Goal: Task Accomplishment & Management: Complete application form

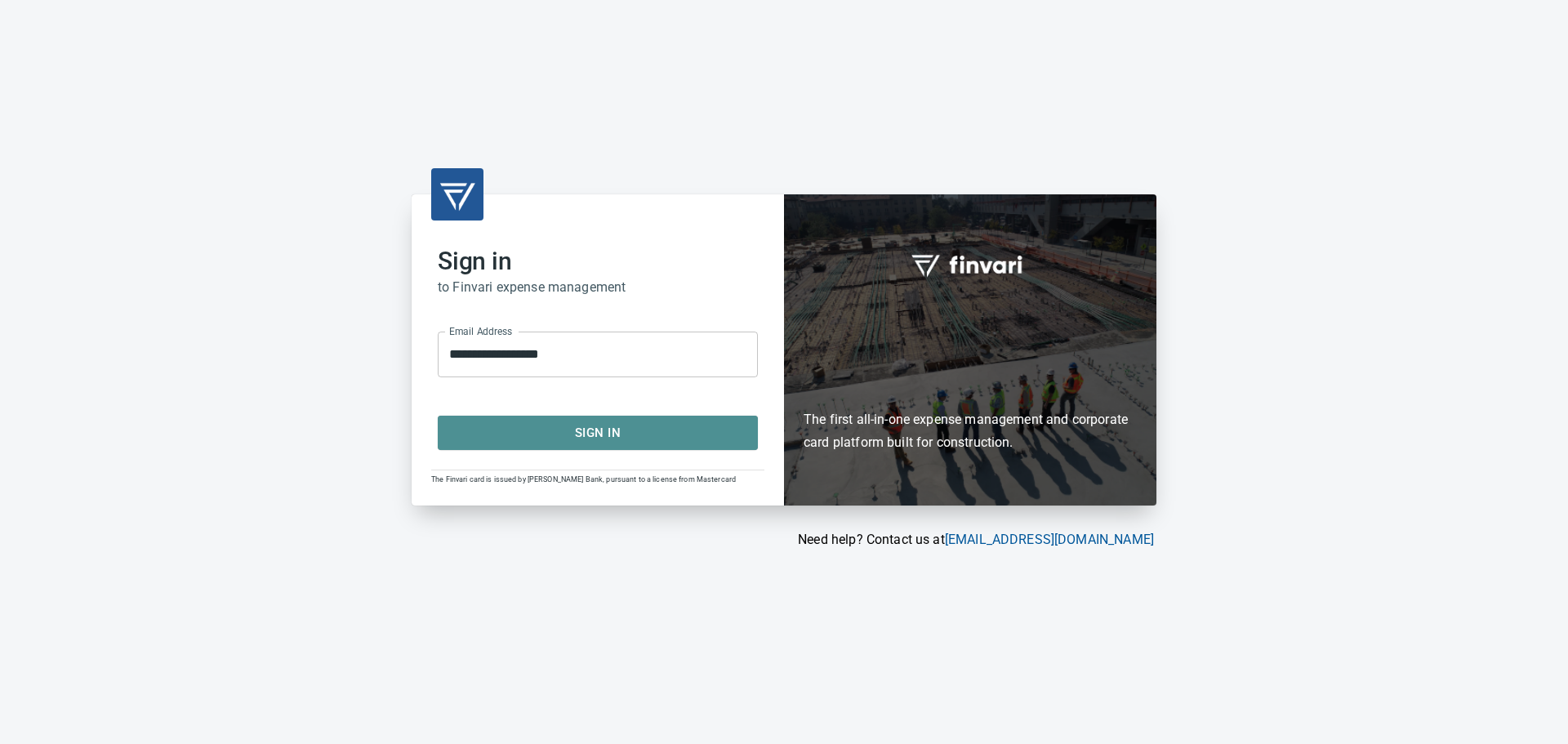
click at [575, 434] on span "Sign In" at bounding box center [598, 432] width 284 height 21
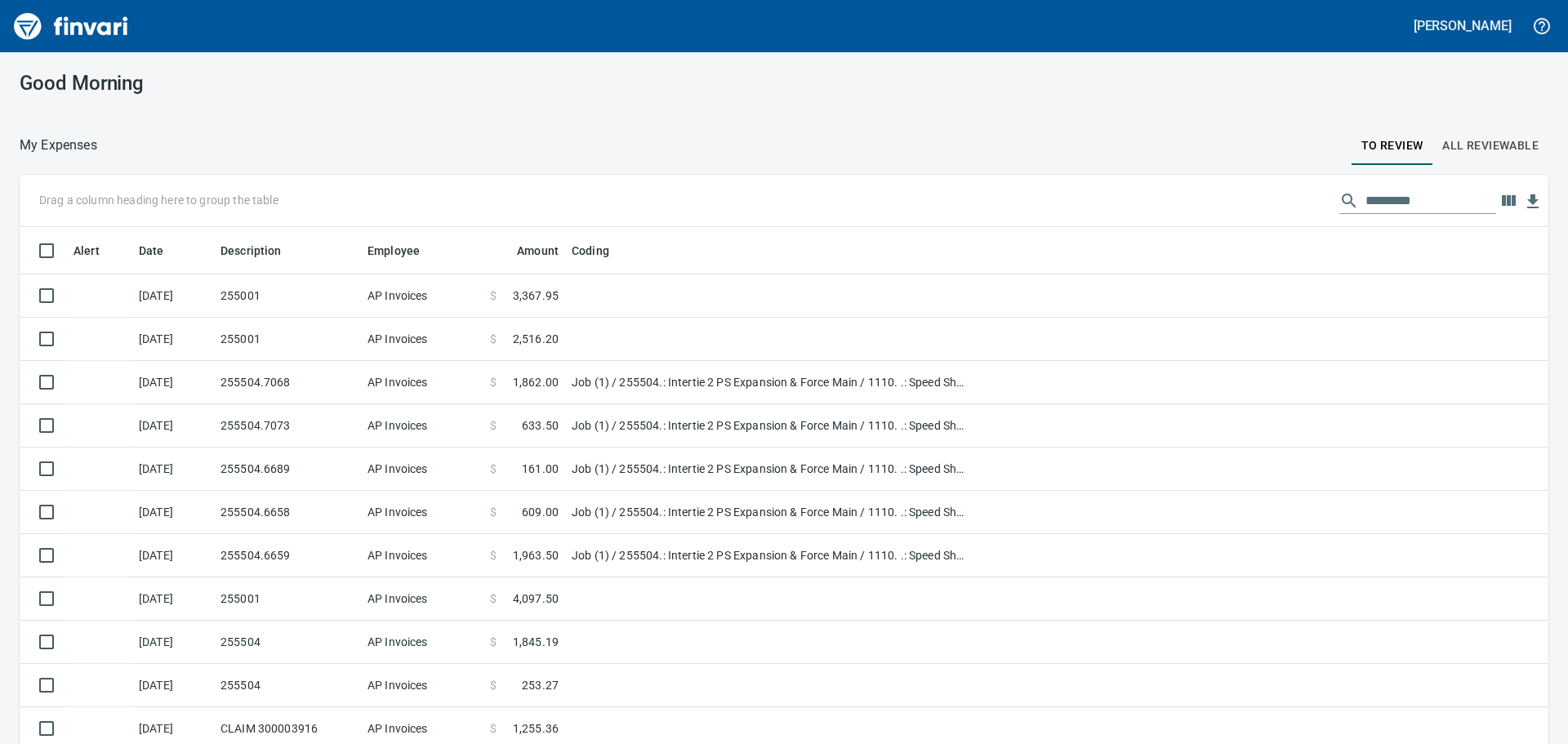
scroll to position [2, 2]
click at [1377, 198] on input "text" at bounding box center [1430, 201] width 131 height 26
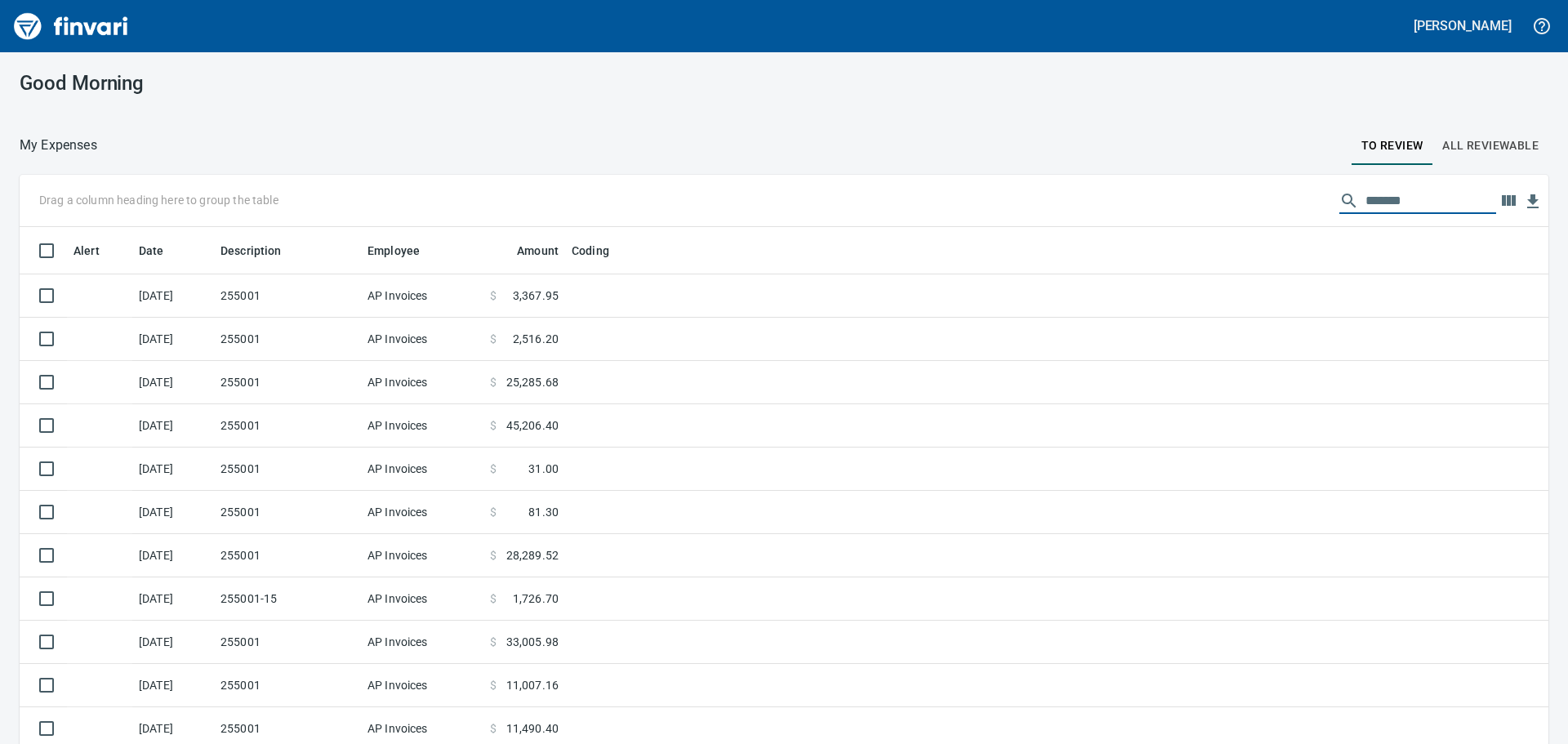
type input "*******"
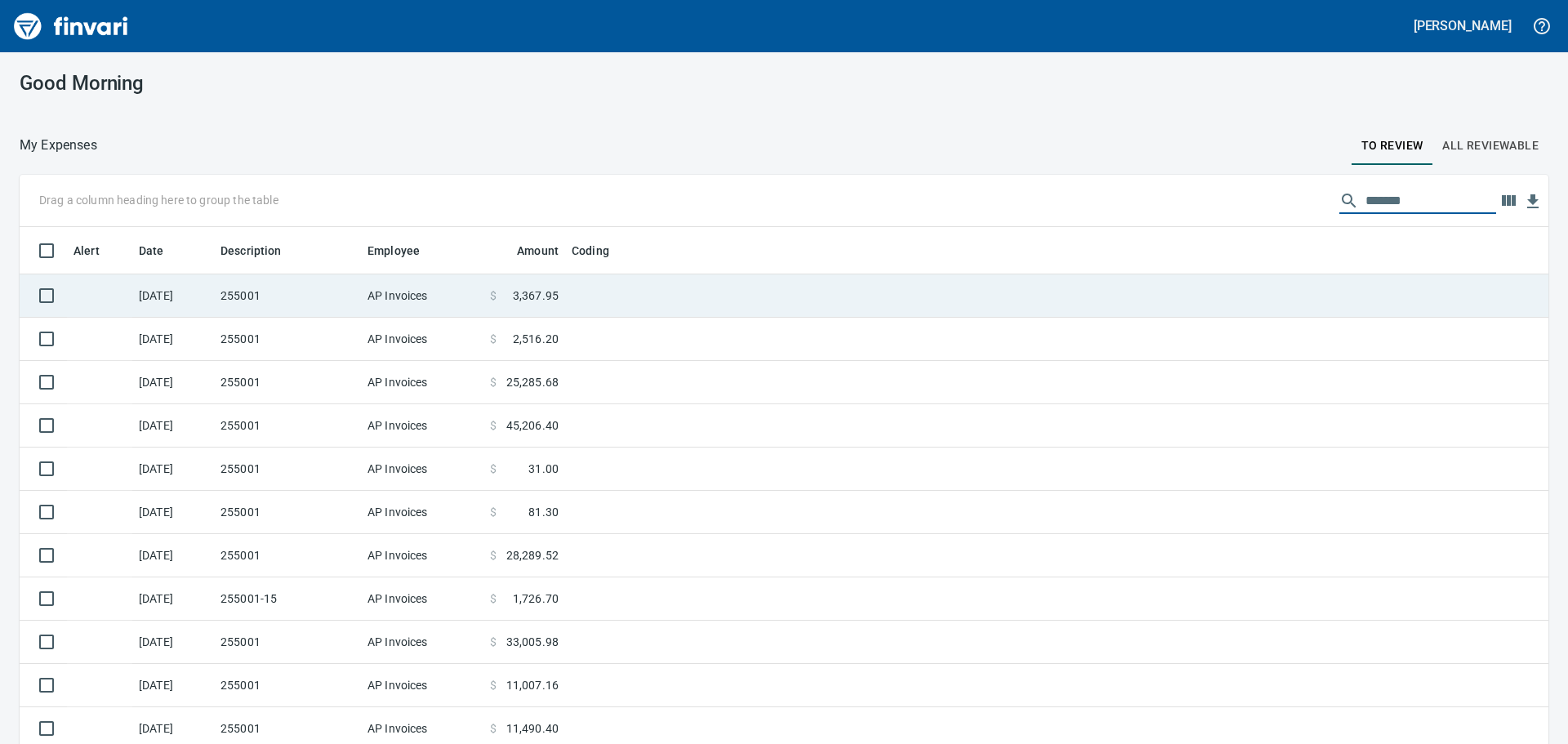
click at [348, 307] on td "255001" at bounding box center [287, 296] width 147 height 44
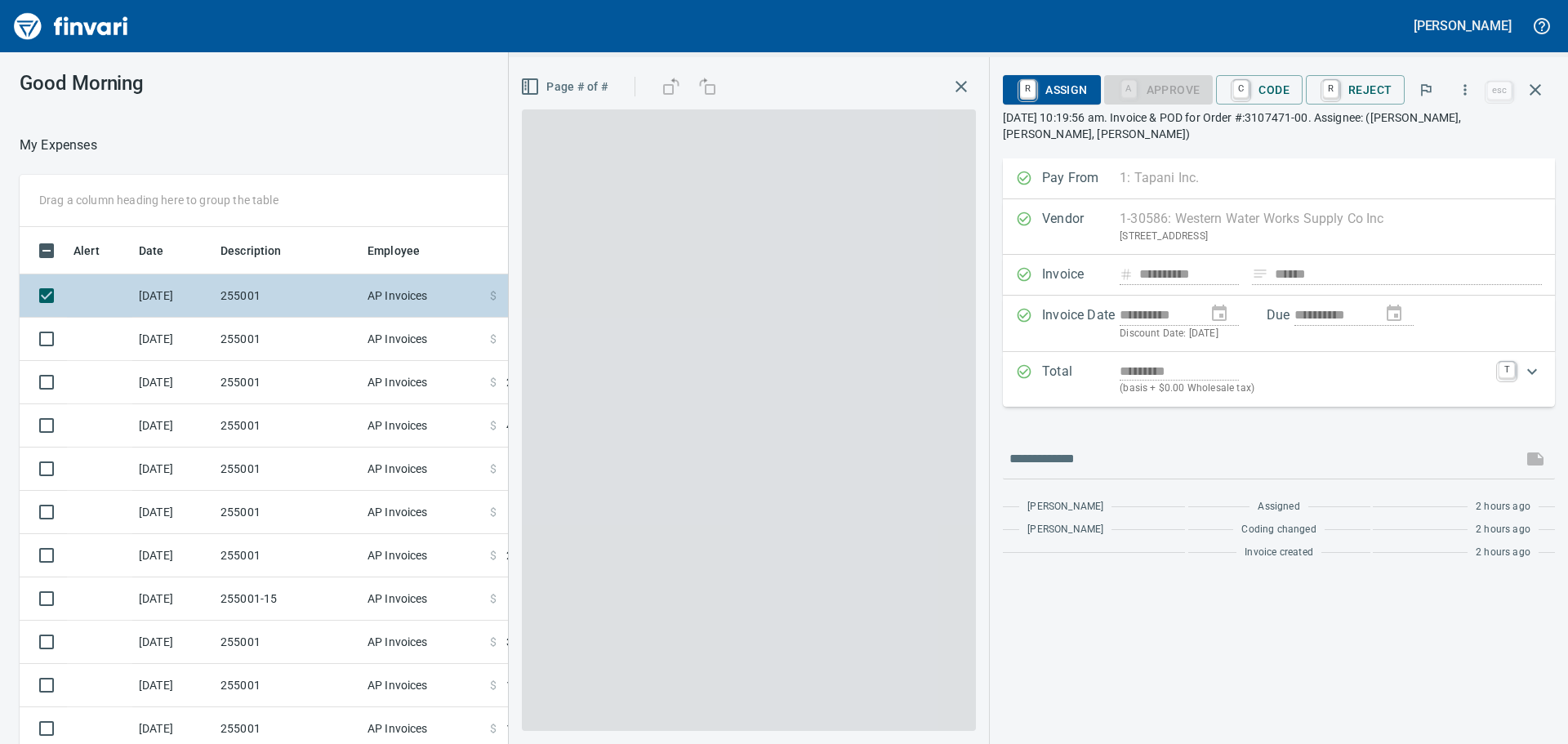
scroll to position [552, 1084]
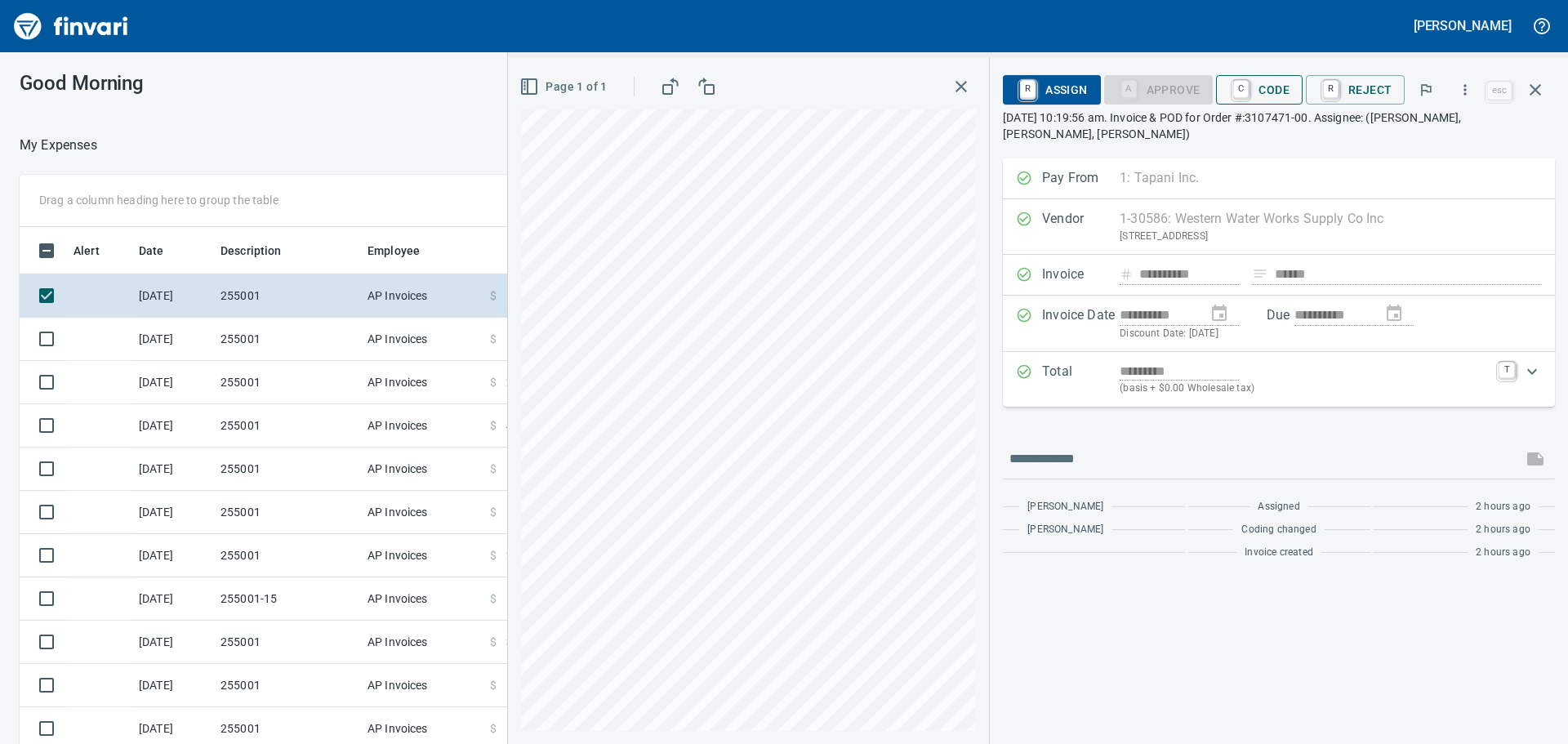
click at [1272, 88] on span "C Code" at bounding box center [1258, 90] width 60 height 28
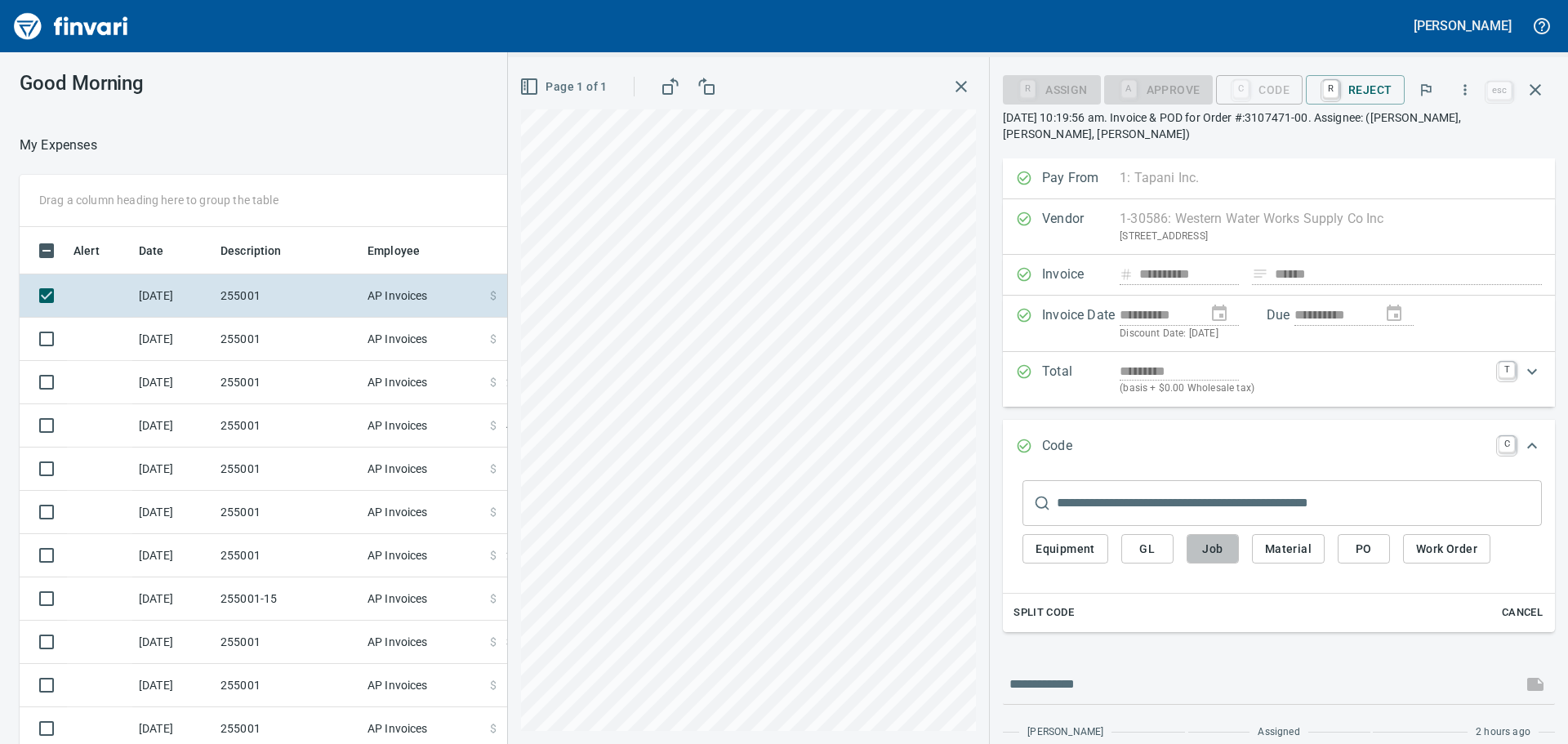
click at [1218, 555] on span "Job" at bounding box center [1213, 550] width 26 height 20
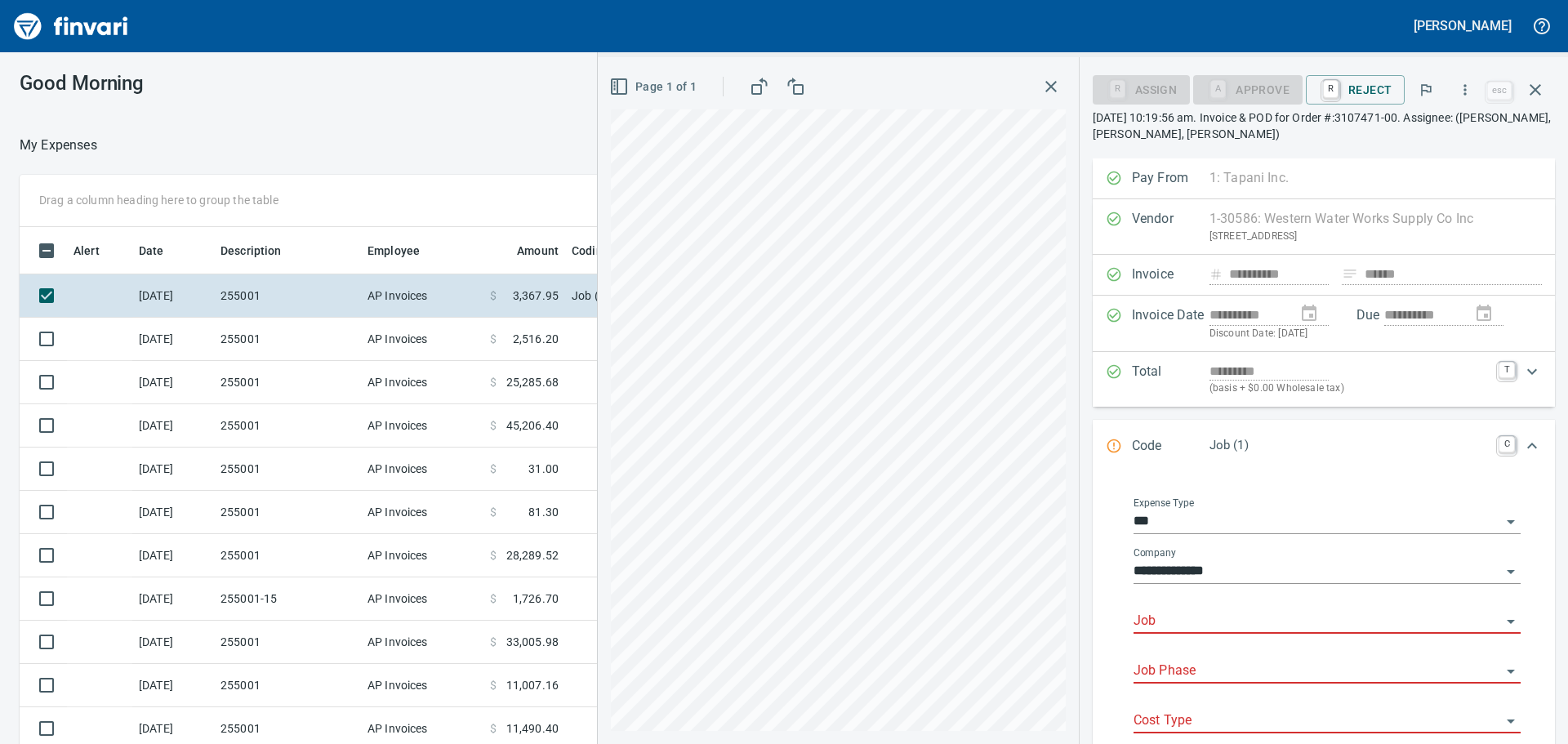
click at [1208, 615] on input "Job" at bounding box center [1317, 621] width 367 height 23
click at [1185, 619] on input "Job" at bounding box center [1317, 621] width 367 height 23
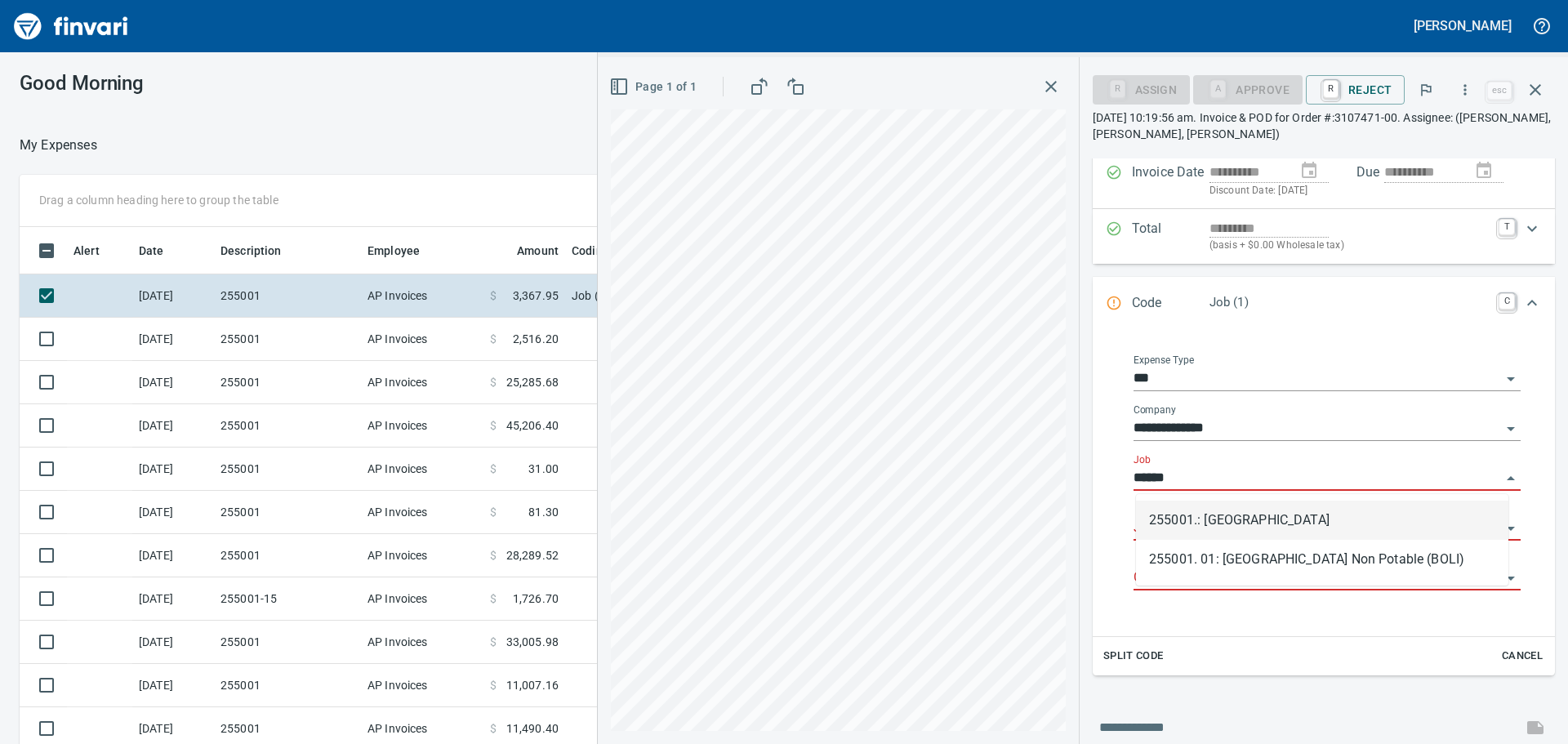
click at [1208, 515] on li "255001.: Kingston Terrace" at bounding box center [1322, 521] width 373 height 39
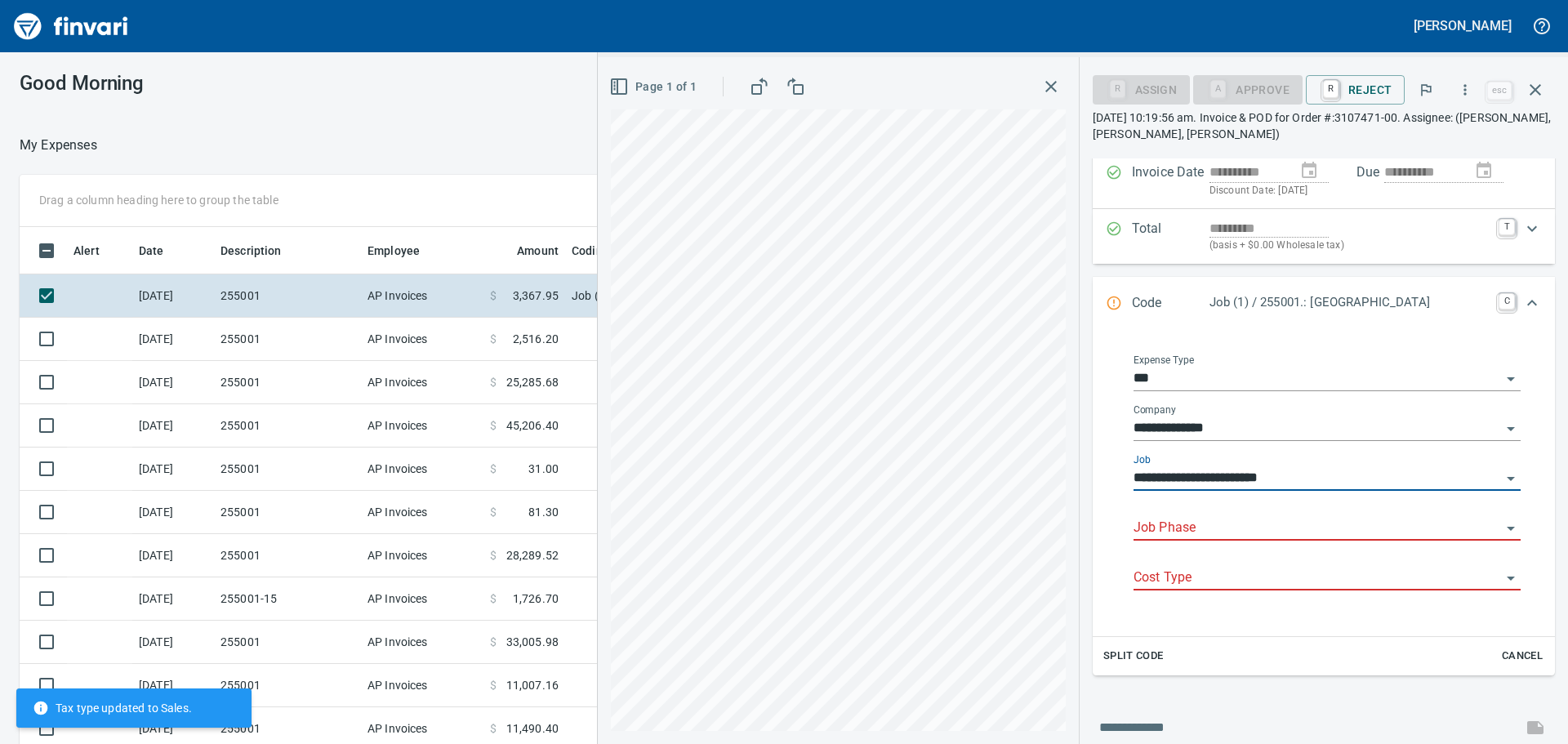
type input "**********"
click at [1206, 525] on input "Job Phase" at bounding box center [1317, 528] width 367 height 23
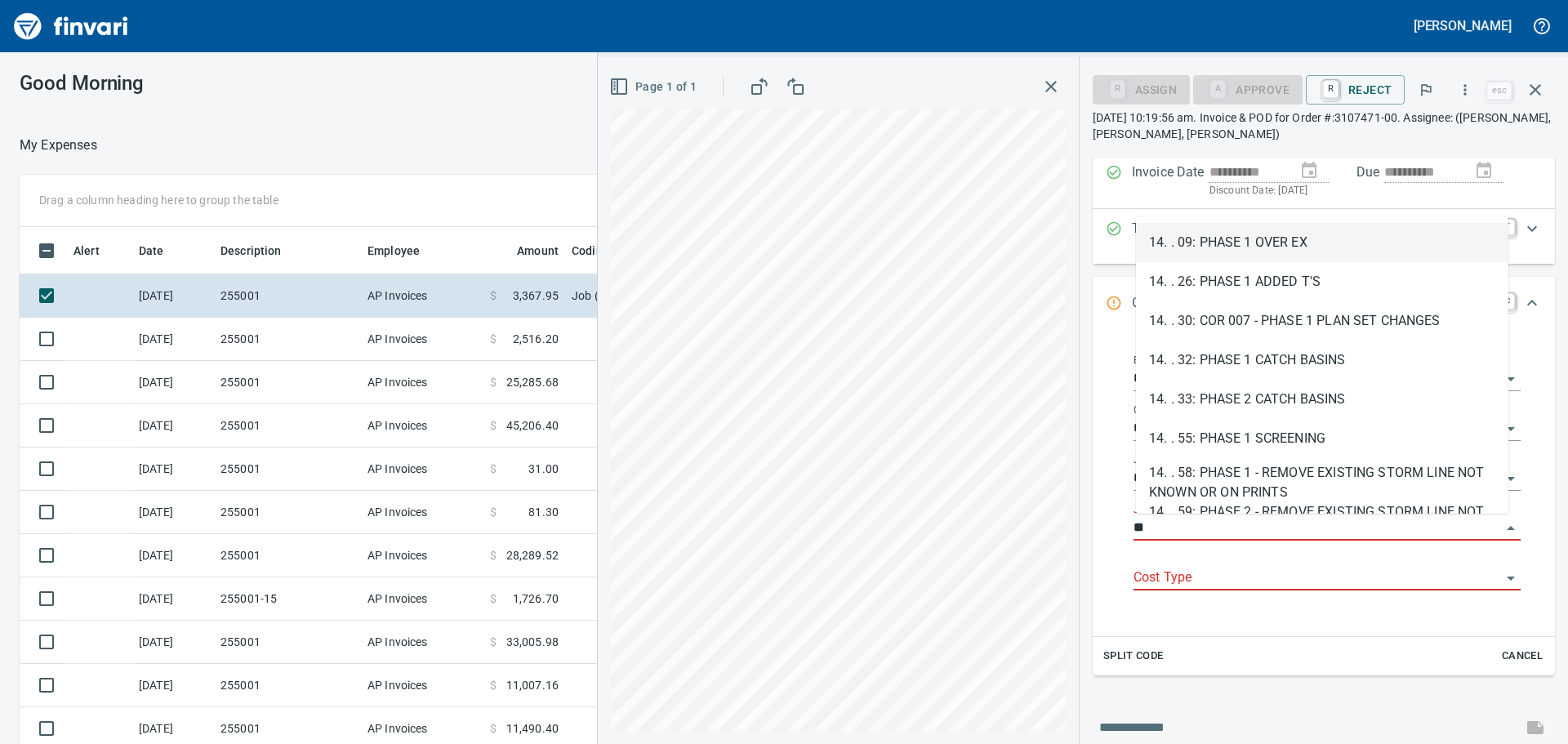
type input "*"
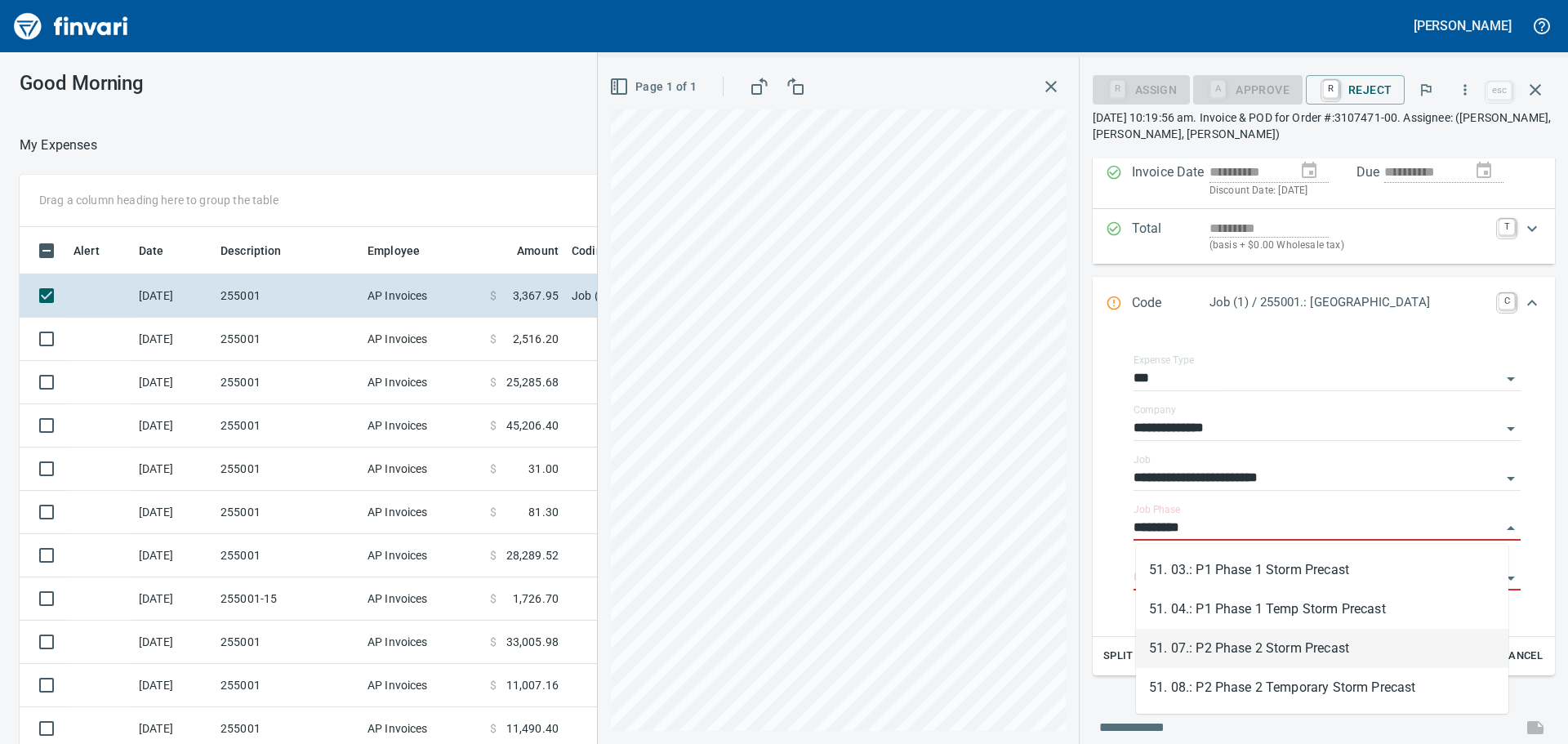
click at [1288, 648] on li "51. 07.: P2 Phase 2 Storm Precast" at bounding box center [1322, 649] width 373 height 39
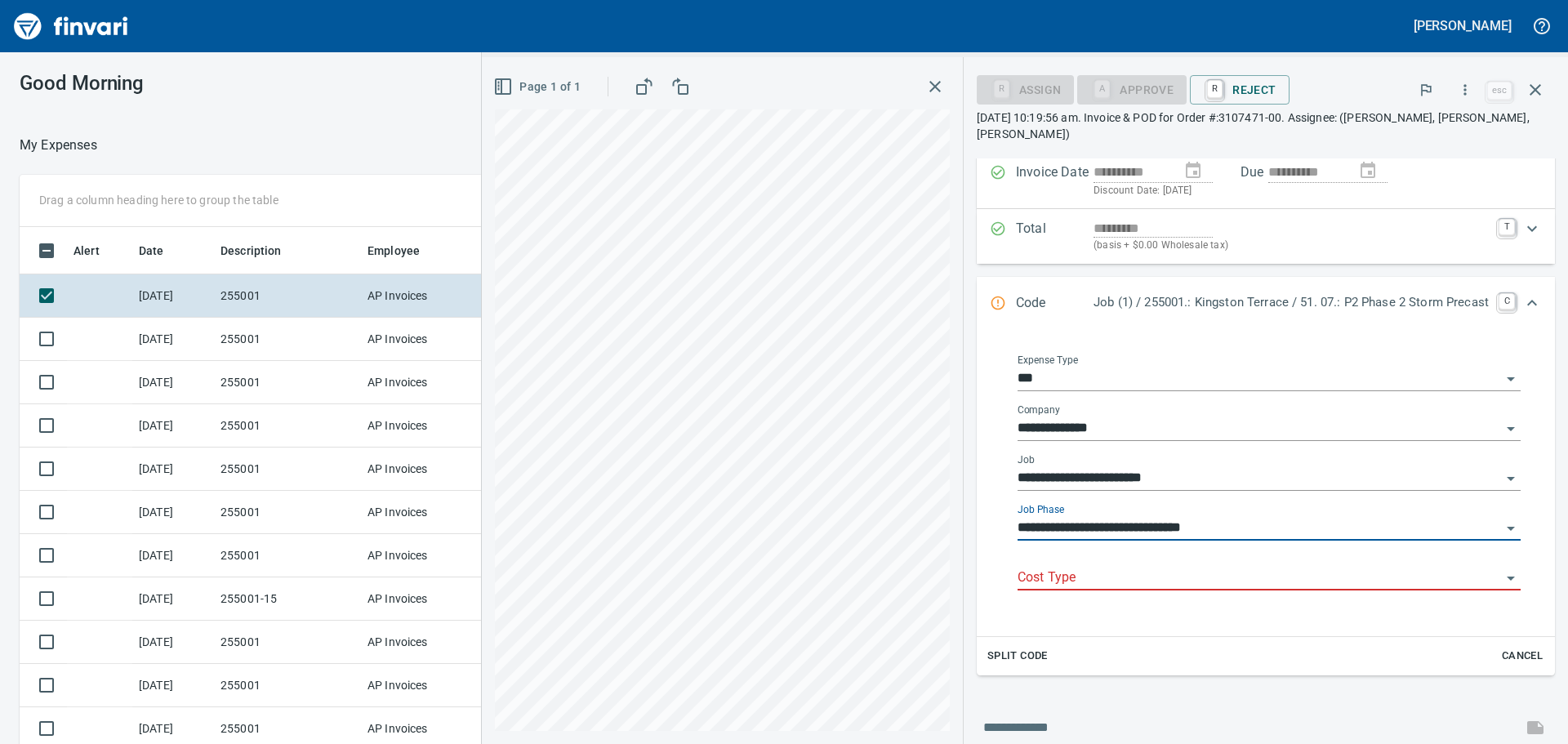
type input "**********"
click at [1145, 571] on input "Cost Type" at bounding box center [1259, 578] width 483 height 23
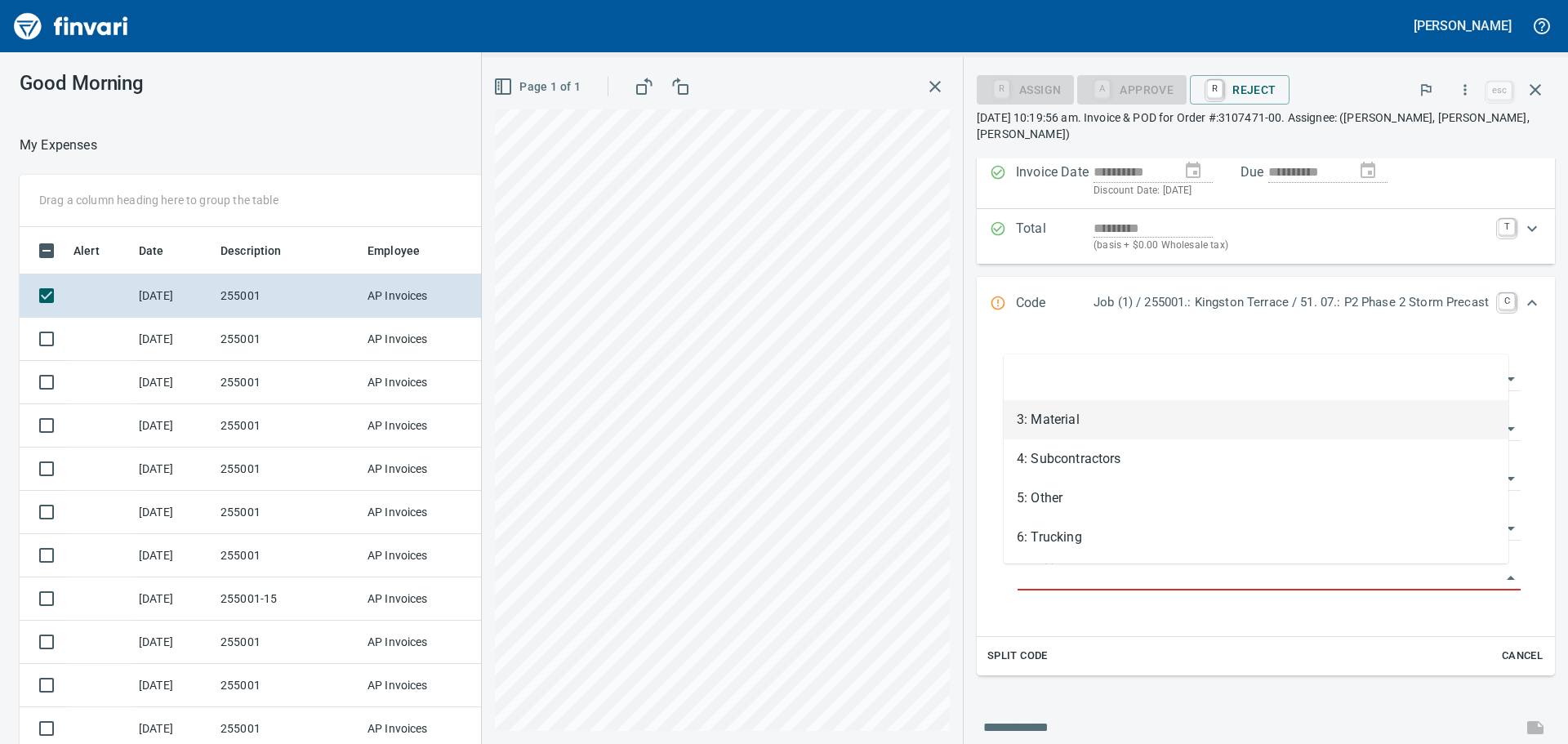
click at [1053, 429] on li "3: Material" at bounding box center [1256, 420] width 505 height 39
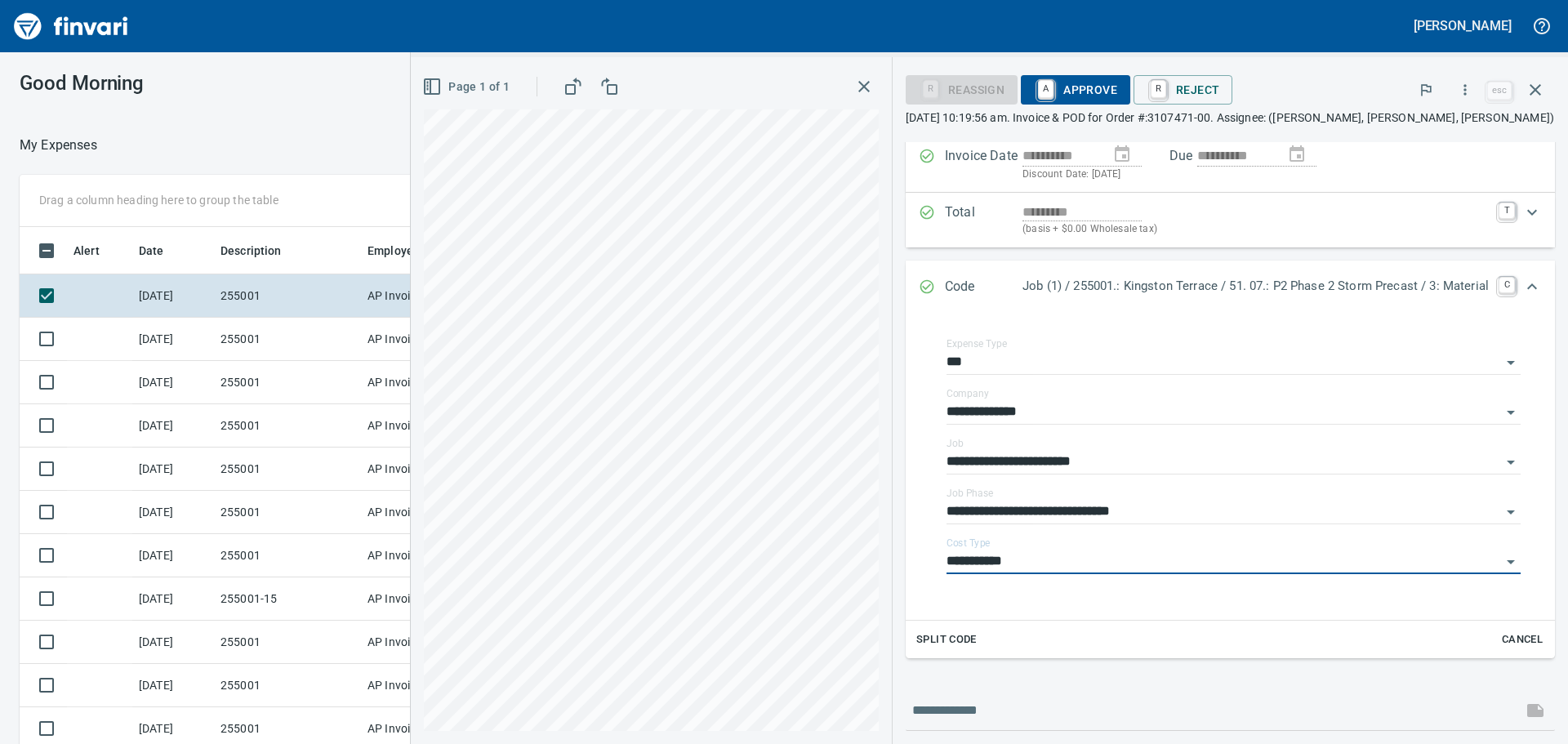
type input "**********"
click at [1087, 91] on span "A Approve" at bounding box center [1075, 90] width 84 height 28
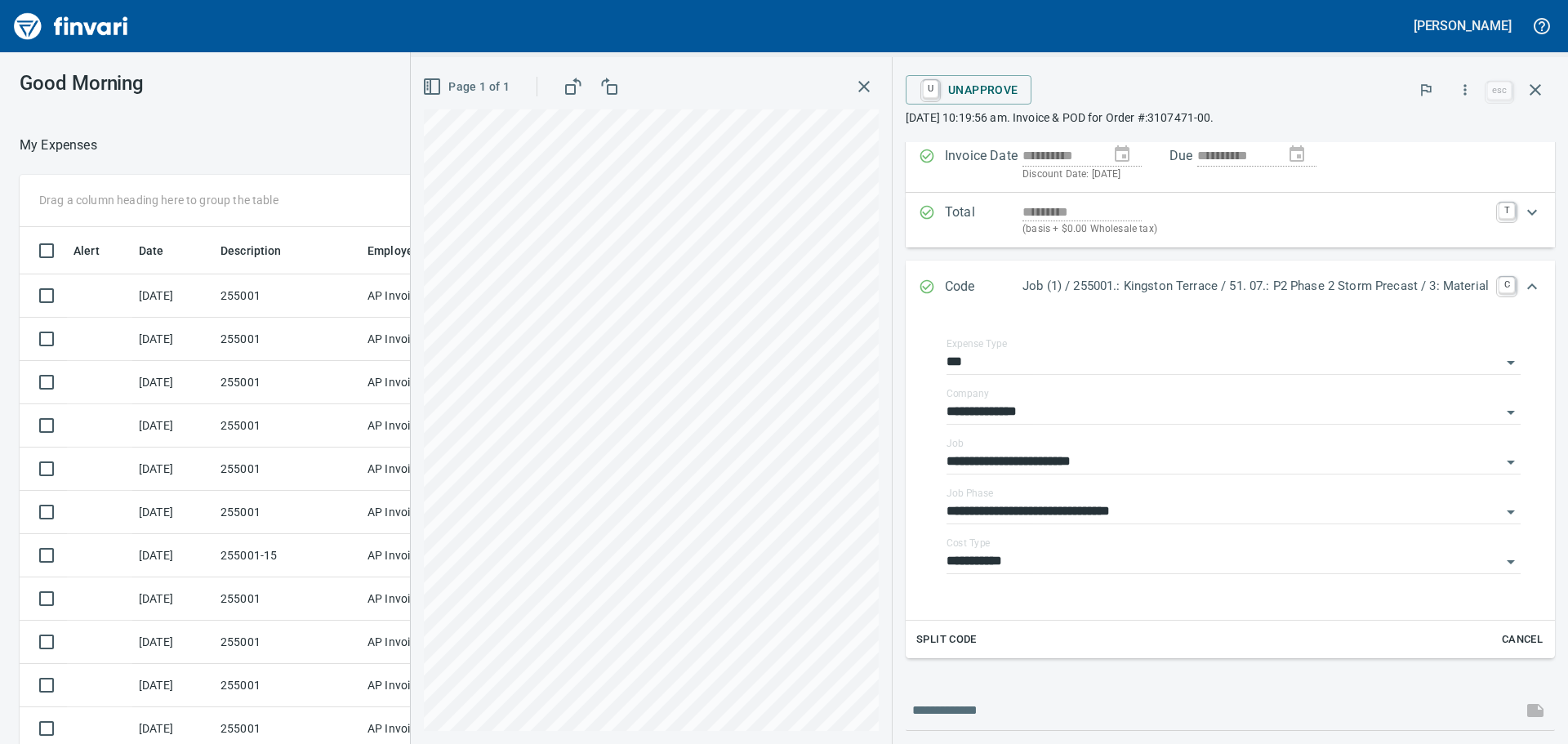
click at [1534, 91] on icon "button" at bounding box center [1535, 90] width 11 height 11
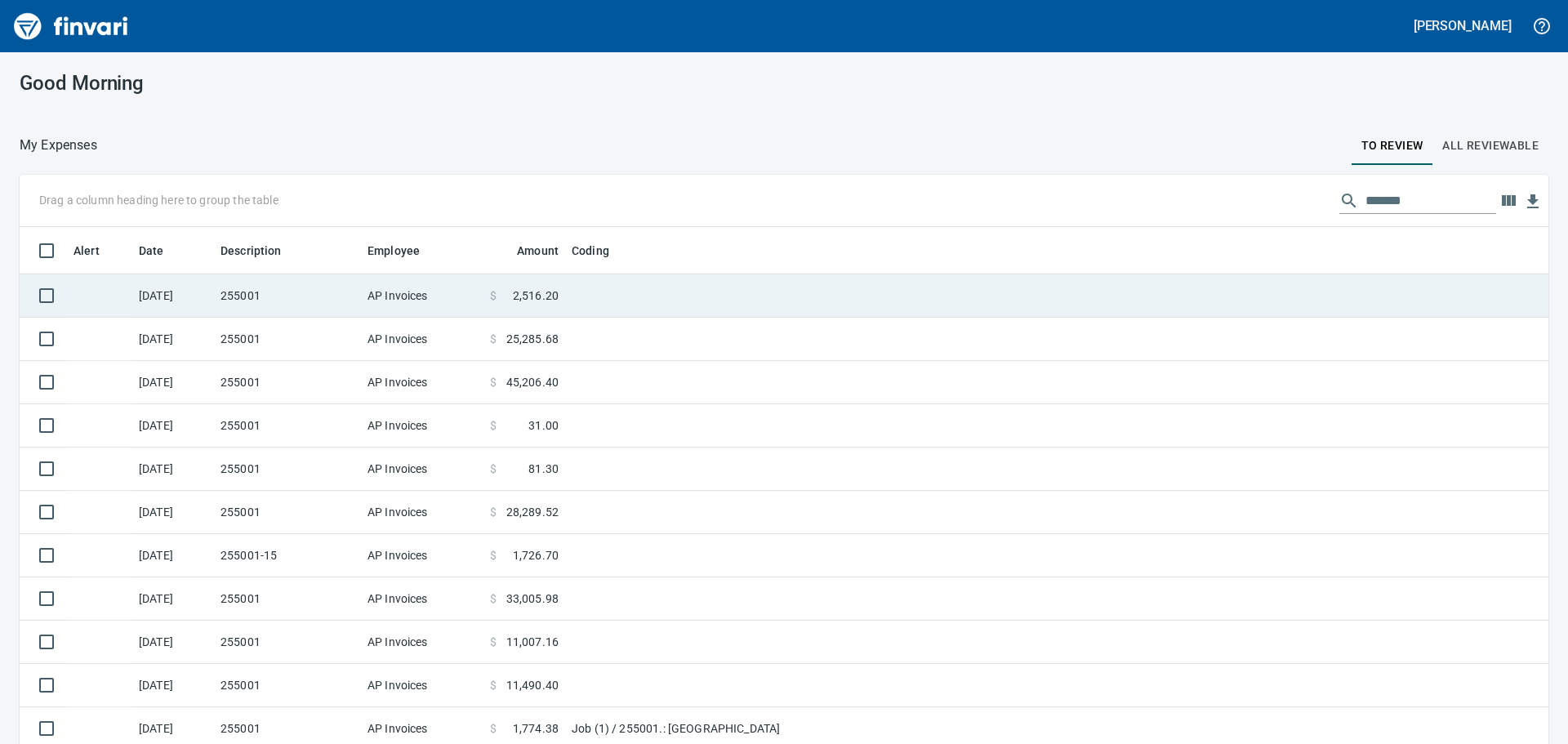
scroll to position [2, 2]
click at [314, 299] on td "255001" at bounding box center [287, 296] width 147 height 44
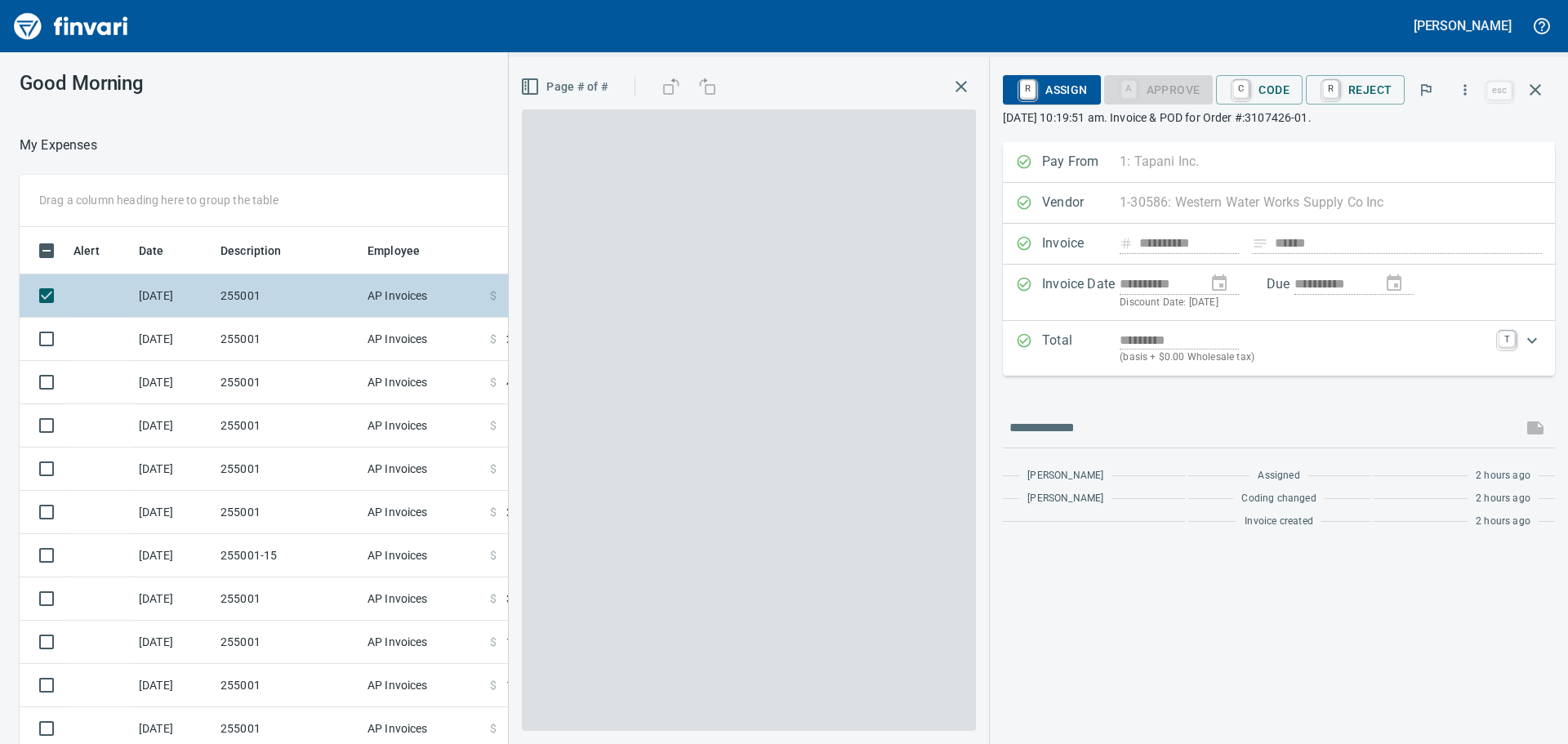
scroll to position [552, 1084]
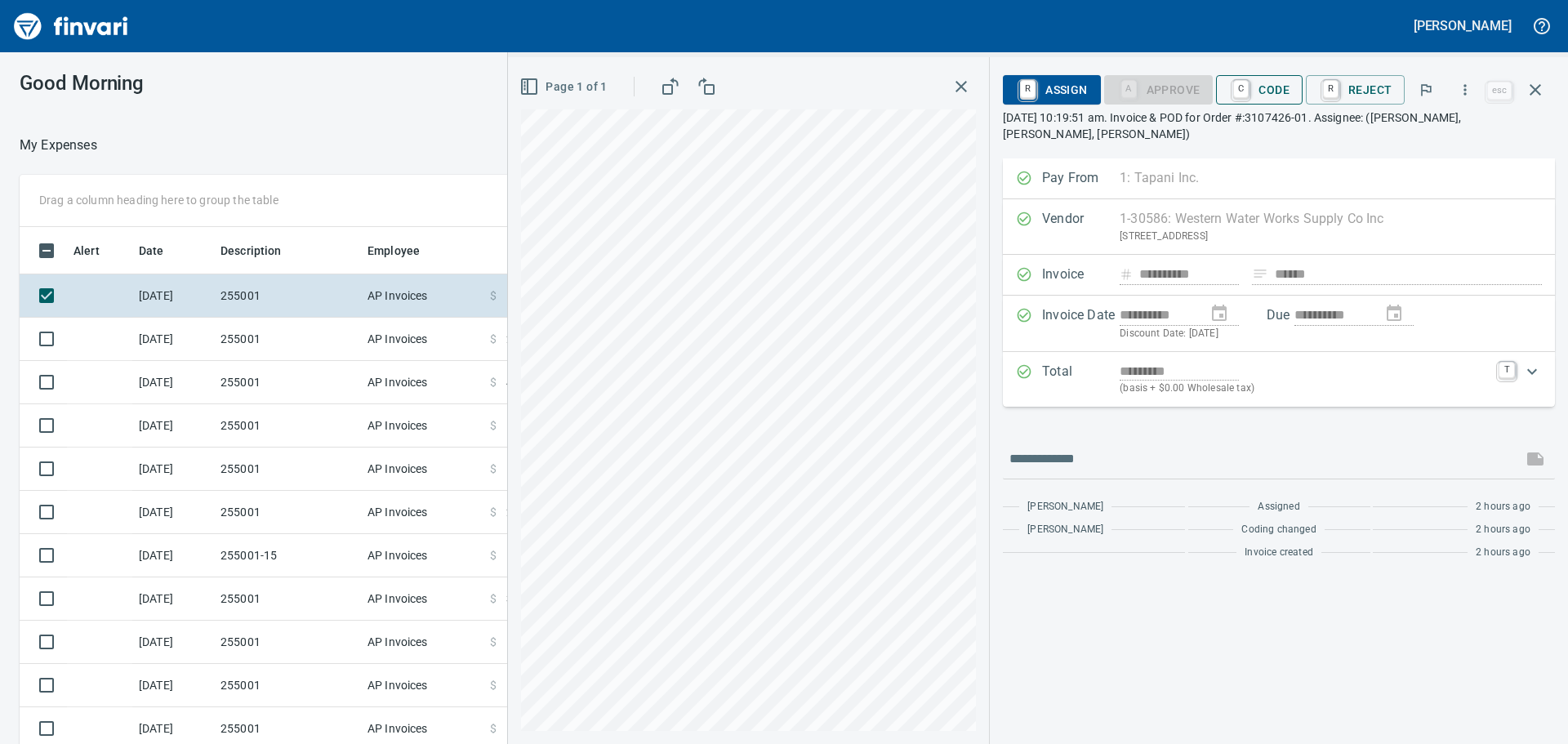
click at [1275, 91] on span "C Code" at bounding box center [1258, 90] width 60 height 28
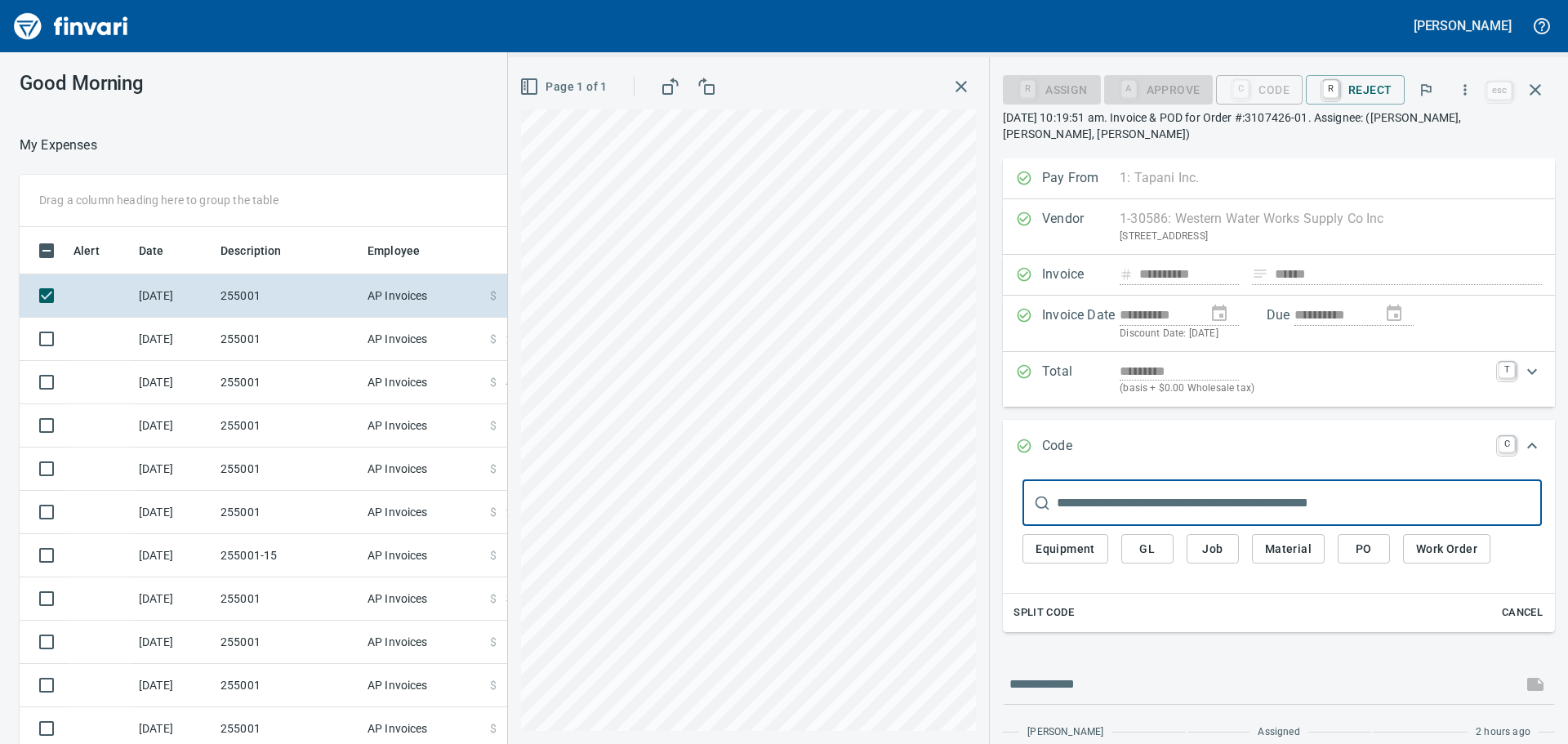
click at [1207, 549] on span "Job" at bounding box center [1213, 550] width 26 height 20
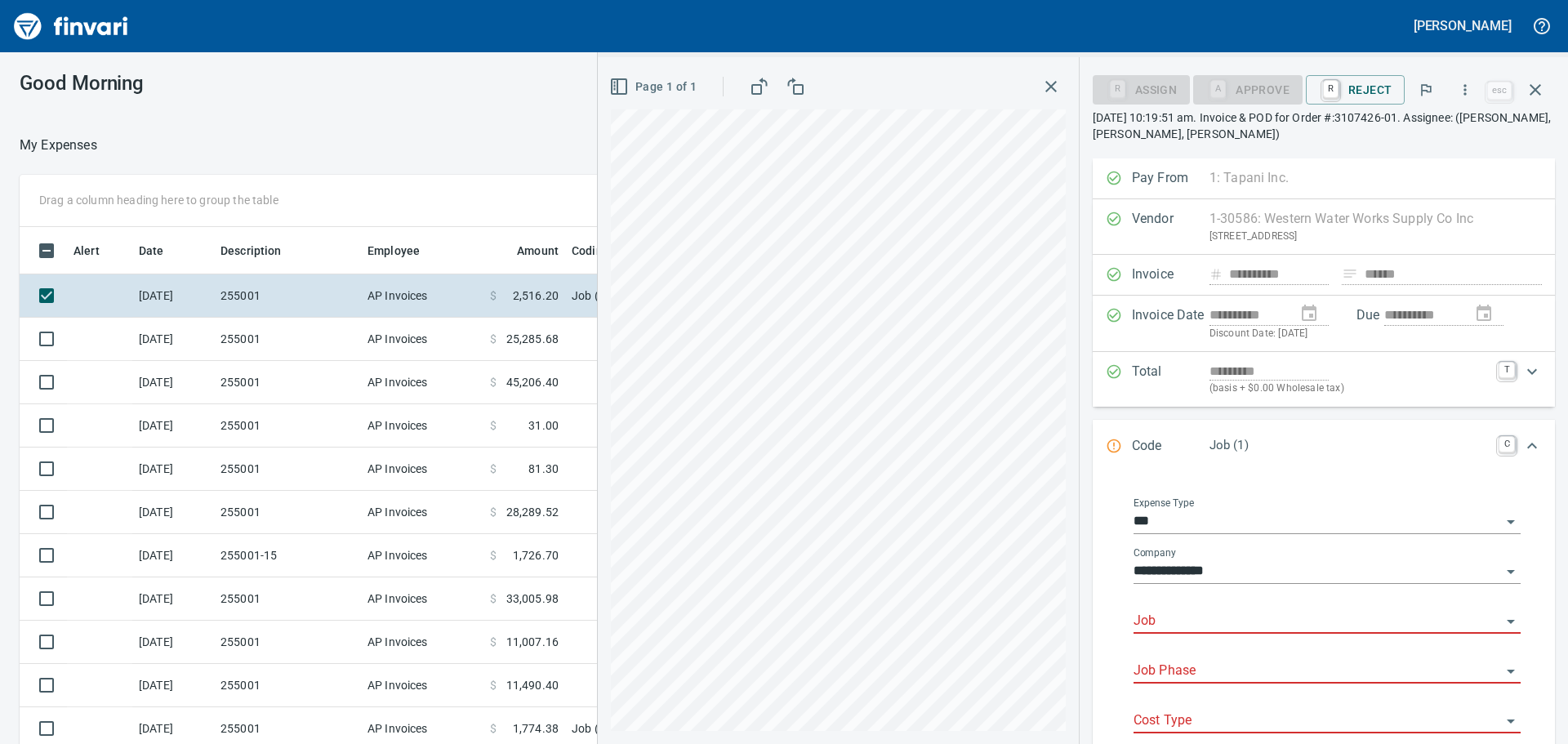
click at [1196, 626] on input "Job" at bounding box center [1317, 621] width 367 height 23
